Goal: Entertainment & Leisure: Consume media (video, audio)

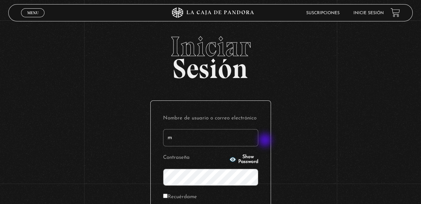
type input "[EMAIL_ADDRESS][DOMAIN_NAME]"
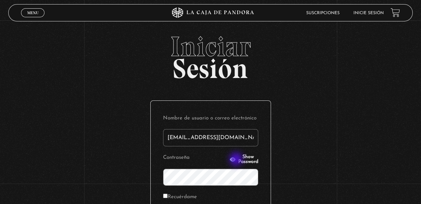
click at [238, 160] on span "Show Password" at bounding box center [248, 159] width 20 height 10
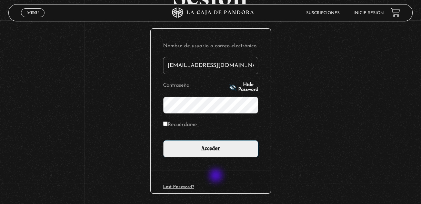
scroll to position [70, 0]
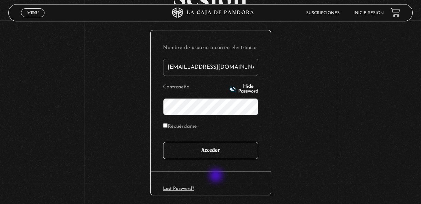
click at [221, 153] on input "Acceder" at bounding box center [210, 150] width 95 height 17
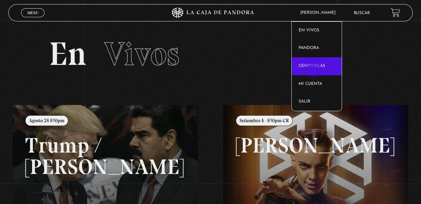
click at [314, 69] on link "Centinelas" at bounding box center [317, 66] width 50 height 18
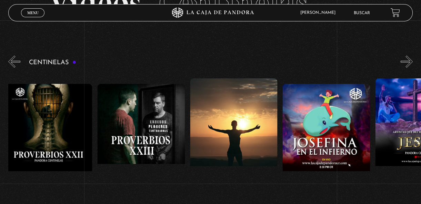
scroll to position [0, 2210]
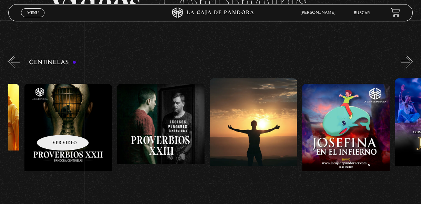
click at [54, 124] on figure at bounding box center [68, 146] width 88 height 124
click at [56, 128] on figure at bounding box center [68, 146] width 88 height 124
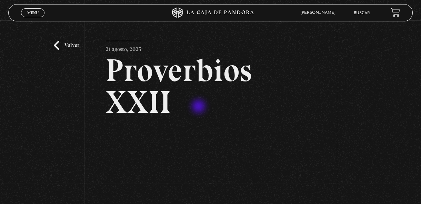
scroll to position [89, 0]
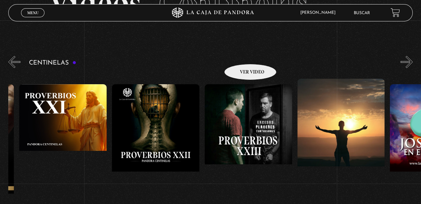
scroll to position [51, 0]
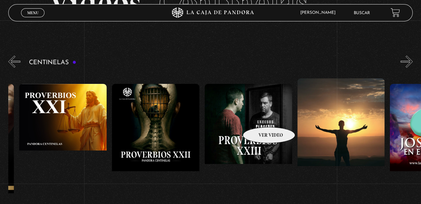
click at [260, 117] on figure at bounding box center [248, 146] width 88 height 124
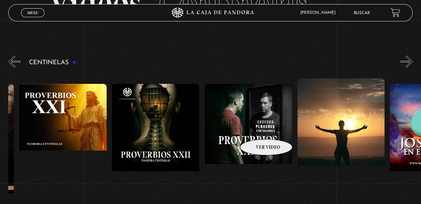
click at [257, 129] on figure at bounding box center [248, 146] width 88 height 124
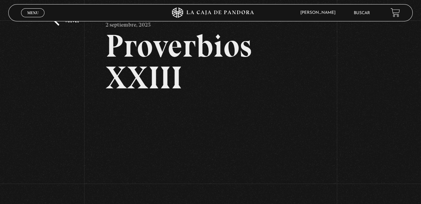
scroll to position [37, 0]
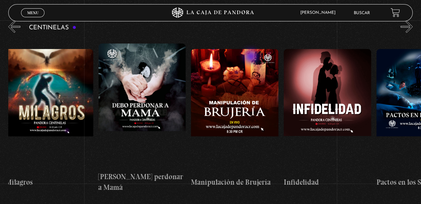
scroll to position [0, 3154]
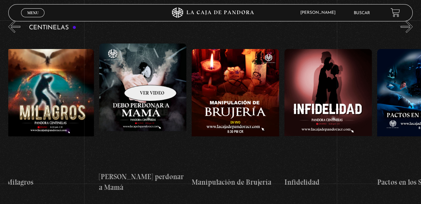
click at [141, 74] on figure at bounding box center [143, 105] width 88 height 124
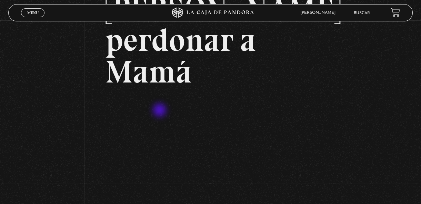
scroll to position [61, 0]
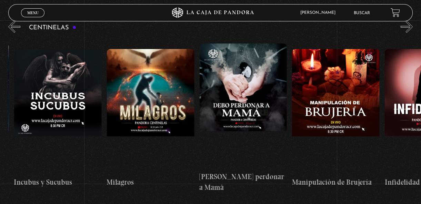
scroll to position [0, 3068]
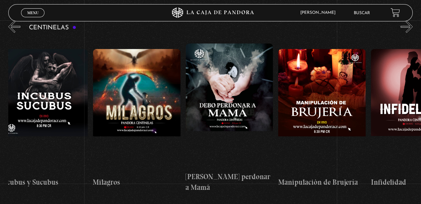
click at [228, 99] on figure at bounding box center [230, 105] width 88 height 124
click at [242, 119] on figure at bounding box center [230, 105] width 88 height 124
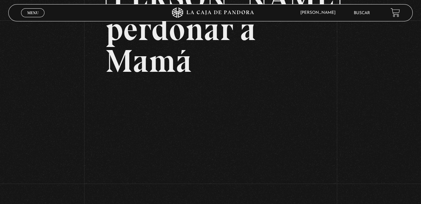
scroll to position [77, 0]
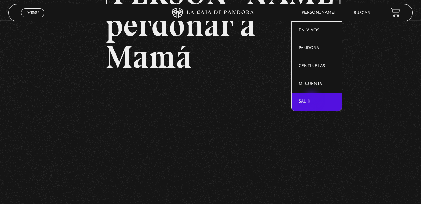
click at [312, 100] on link "Salir" at bounding box center [317, 102] width 50 height 18
